Goal: Check status: Check status

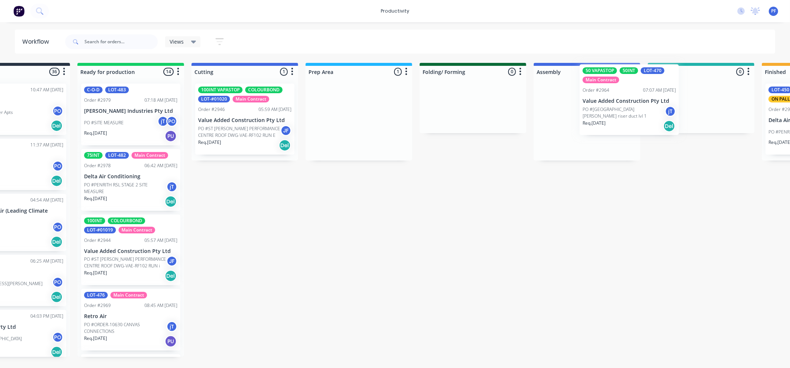
scroll to position [0, 60]
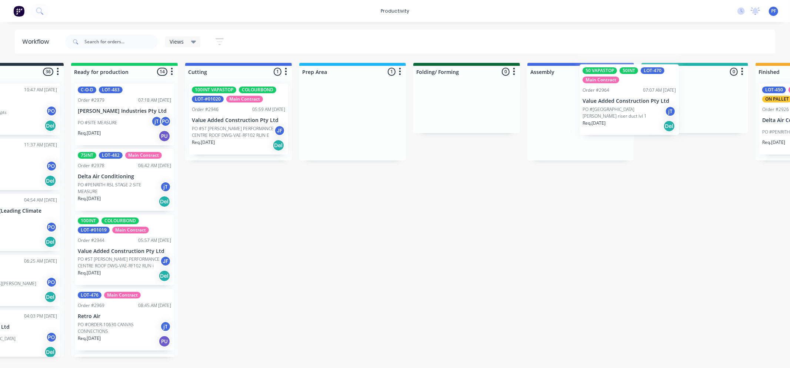
drag, startPoint x: 380, startPoint y: 134, endPoint x: 552, endPoint y: 139, distance: 172.2
click at [603, 117] on div "Submitted 36 Order #240 10:47 AM [DATE] Retro Air PO #Freshwater Apts PO Req. […" at bounding box center [660, 210] width 1449 height 294
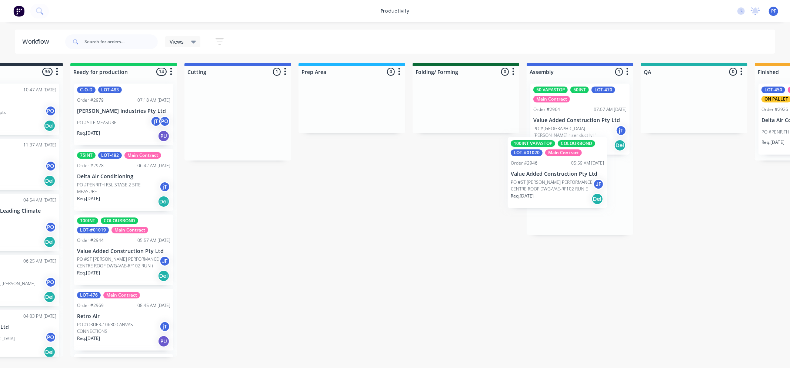
drag, startPoint x: 204, startPoint y: 131, endPoint x: 531, endPoint y: 186, distance: 331.0
click at [531, 186] on div "Submitted 36 Order #240 10:47 AM [DATE] Retro Air PO #Freshwater Apts PO Req. […" at bounding box center [659, 210] width 1449 height 294
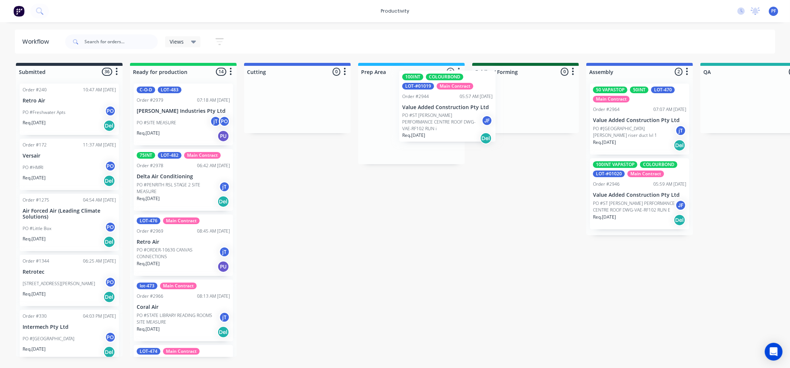
drag, startPoint x: 166, startPoint y: 255, endPoint x: 432, endPoint y: 117, distance: 299.7
click at [440, 108] on div "Submitted 36 Order #240 10:47 AM 24/09/24 Retro Air PO #Freshwater Apts PO Req.…" at bounding box center [718, 210] width 1449 height 294
